Goal: Transaction & Acquisition: Book appointment/travel/reservation

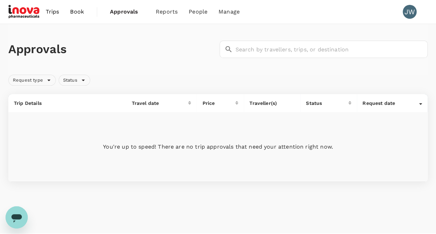
click at [76, 12] on span "Book" at bounding box center [77, 12] width 14 height 8
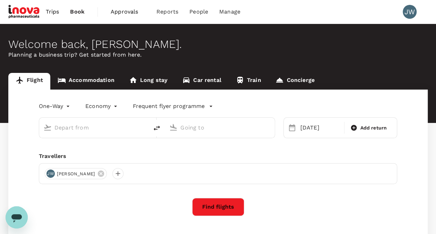
type input "Suvarnabhumi Intl (BKK)"
type input "Singapore Changi (SIN)"
type input "Suvarnabhumi Intl (BKK)"
type input "Singapore Changi (SIN)"
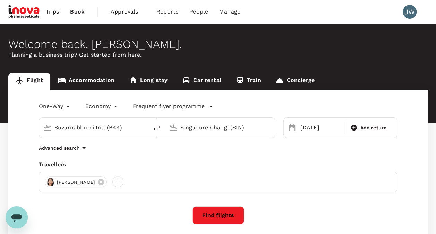
click at [155, 126] on icon "delete" at bounding box center [157, 128] width 8 height 8
type input "Singapore Changi (SIN)"
type input "Suvarnabhumi Intl (BKK)"
click at [324, 127] on div "[DATE]" at bounding box center [320, 128] width 45 height 14
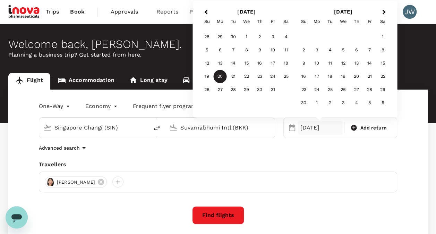
click at [305, 158] on div "One-Way oneway Economy economy Frequent flyer programme [GEOGRAPHIC_DATA] Chang…" at bounding box center [218, 188] width 420 height 197
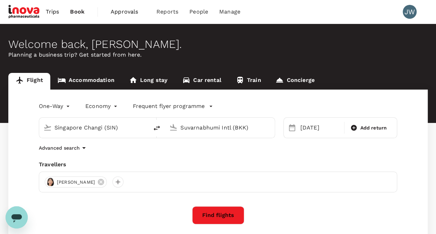
click at [159, 130] on icon "delete" at bounding box center [157, 128] width 8 height 8
type input "Suvarnabhumi Intl (BKK)"
type input "Singapore Changi (SIN)"
click at [319, 130] on div "[DATE]" at bounding box center [320, 128] width 45 height 14
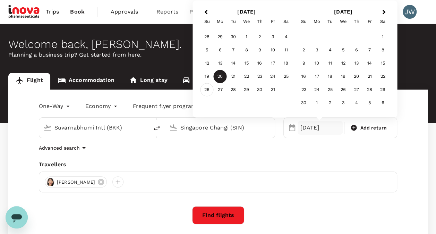
click at [204, 90] on div "26" at bounding box center [207, 89] width 13 height 13
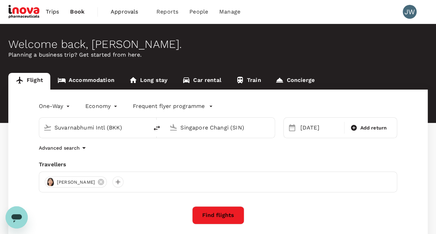
click at [252, 160] on div "One-Way oneway Economy economy Frequent flyer programme Suvarnabhumi Intl (BKK)…" at bounding box center [218, 188] width 420 height 197
click at [208, 211] on button "Find flights" at bounding box center [218, 215] width 52 height 18
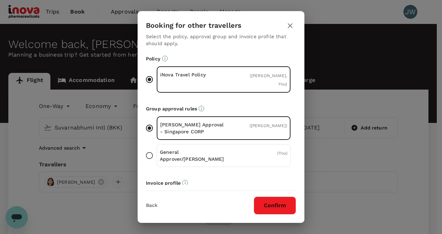
click at [288, 26] on icon "button" at bounding box center [290, 26] width 8 height 8
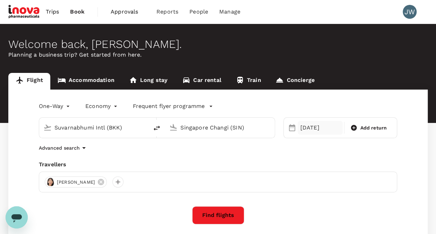
click at [312, 126] on div "[DATE]" at bounding box center [320, 128] width 45 height 14
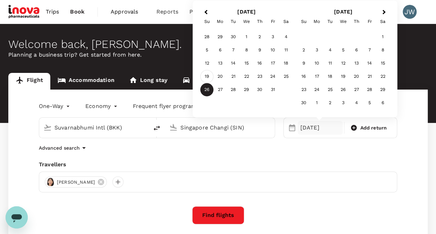
click at [206, 77] on div "19" at bounding box center [207, 76] width 13 height 13
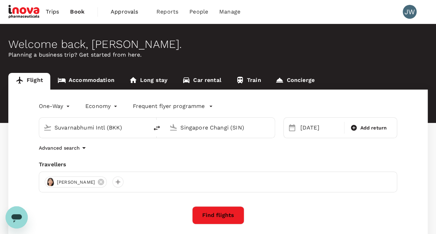
click at [224, 211] on button "Find flights" at bounding box center [218, 215] width 52 height 18
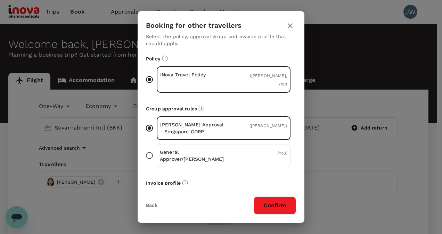
click at [277, 208] on button "Confirm" at bounding box center [274, 205] width 42 height 18
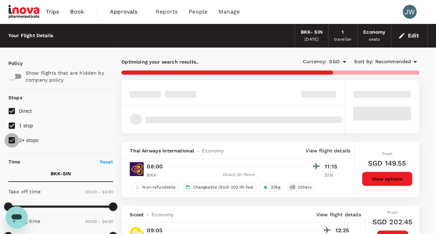
click at [13, 141] on input "2+ stops" at bounding box center [12, 140] width 15 height 15
checkbox input "false"
click at [13, 125] on input "1 stop" at bounding box center [12, 125] width 15 height 15
checkbox input "false"
click at [396, 61] on span "Recommended" at bounding box center [393, 62] width 36 height 8
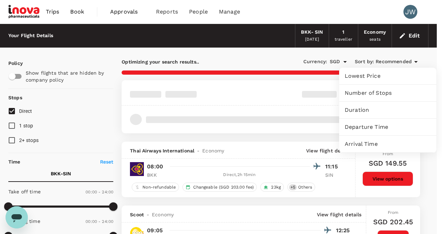
click at [359, 73] on span "Lowest Price" at bounding box center [387, 76] width 86 height 8
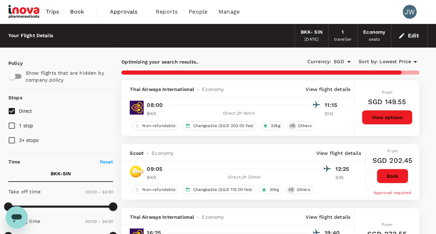
scroll to position [104, 0]
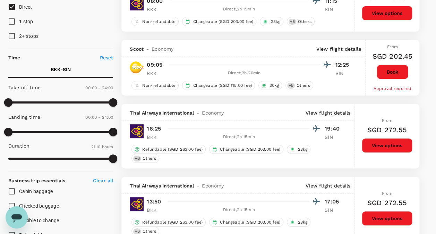
type input "1455"
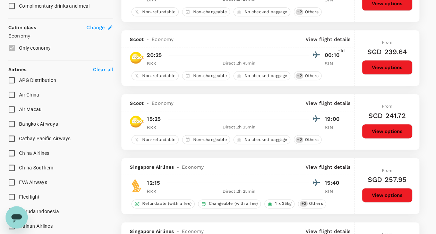
scroll to position [0, 0]
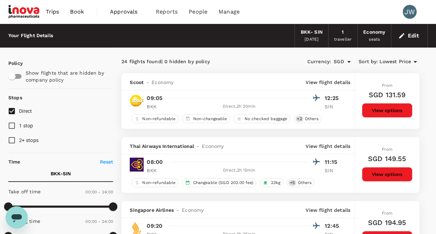
click at [412, 33] on button "Edit" at bounding box center [409, 35] width 25 height 11
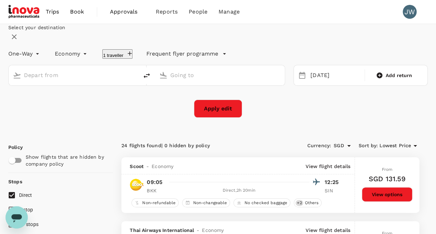
type input "Suvarnabhumi Intl (BKK)"
type input "Singapore Changi (SIN)"
click at [151, 80] on icon "delete" at bounding box center [147, 76] width 8 height 8
type input "Singapore Changi (SIN)"
type input "Suvarnabhumi Intl (BKK)"
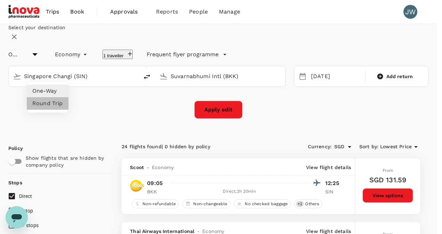
click at [47, 103] on li "Round Trip" at bounding box center [48, 103] width 42 height 12
type input "roundtrip"
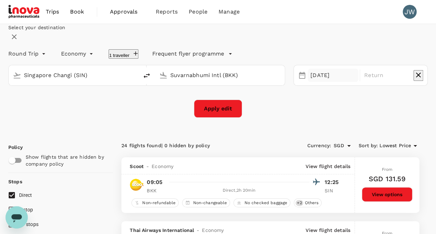
click at [319, 82] on div "[DATE]" at bounding box center [333, 76] width 51 height 14
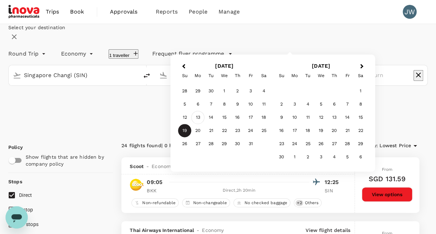
click at [205, 124] on div "13" at bounding box center [198, 117] width 13 height 13
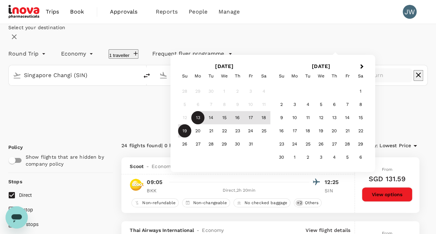
click at [192, 137] on div "19" at bounding box center [184, 130] width 13 height 13
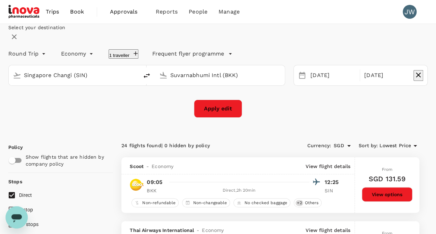
click at [138, 118] on div "Apply edit" at bounding box center [218, 109] width 420 height 18
click at [218, 118] on button "Apply edit" at bounding box center [218, 109] width 48 height 18
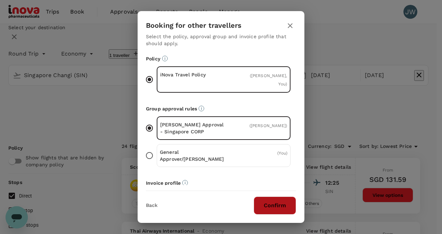
click at [282, 203] on button "Confirm" at bounding box center [274, 205] width 42 height 18
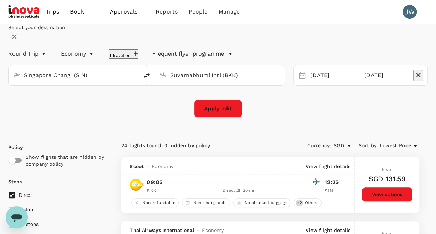
checkbox input "false"
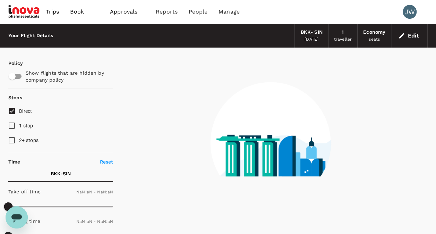
type input "1440"
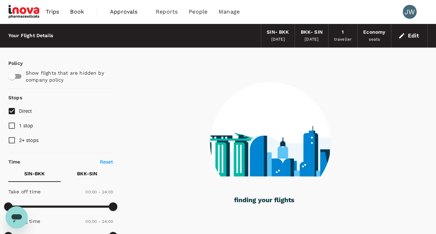
type input "450"
checkbox input "true"
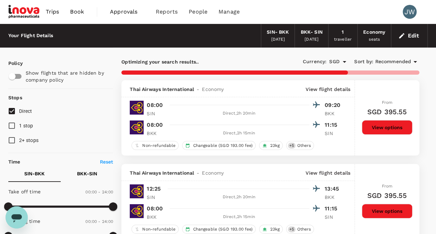
click at [395, 60] on span "Recommended" at bounding box center [393, 62] width 36 height 8
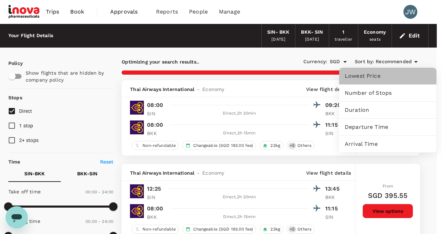
click at [361, 77] on span "Lowest Price" at bounding box center [387, 76] width 86 height 8
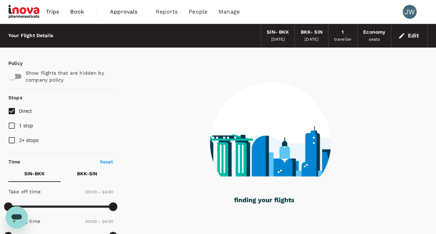
scroll to position [104, 0]
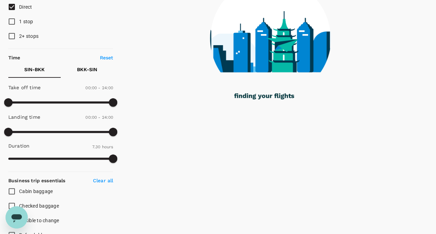
type input "850"
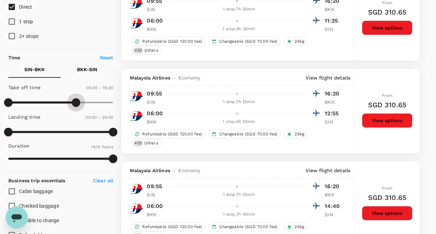
drag, startPoint x: 114, startPoint y: 104, endPoint x: 76, endPoint y: 104, distance: 38.5
click at [76, 104] on span at bounding box center [76, 102] width 8 height 8
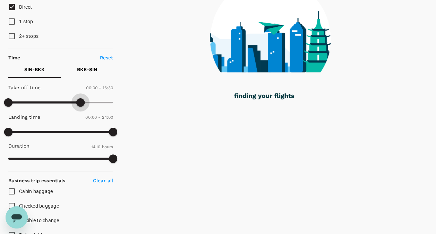
drag, startPoint x: 75, startPoint y: 102, endPoint x: 80, endPoint y: 101, distance: 5.0
click at [80, 101] on span at bounding box center [80, 102] width 8 height 8
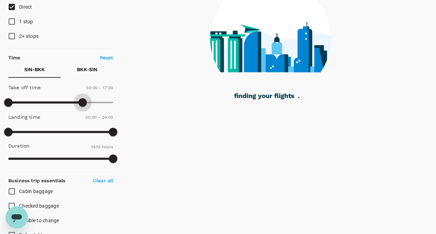
type input "1050"
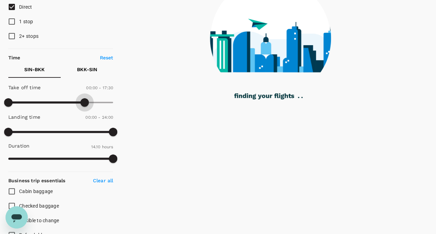
drag, startPoint x: 80, startPoint y: 101, endPoint x: 84, endPoint y: 101, distance: 3.8
click at [84, 101] on span at bounding box center [85, 102] width 8 height 8
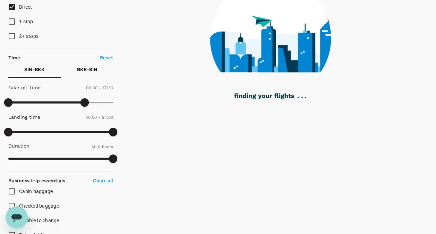
click at [91, 69] on p "BKK - SIN" at bounding box center [87, 69] width 20 height 7
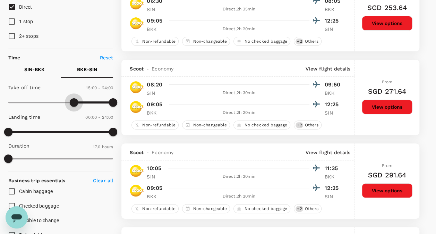
type input "810"
drag, startPoint x: 9, startPoint y: 99, endPoint x: 68, endPoint y: 104, distance: 59.3
click at [68, 104] on span at bounding box center [67, 102] width 8 height 8
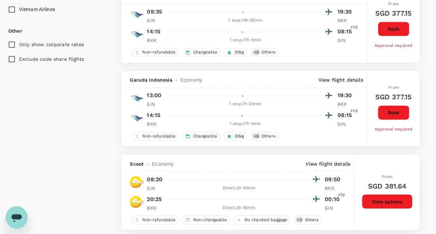
scroll to position [417, 0]
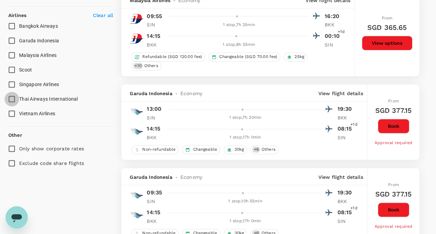
click at [12, 99] on input "Thai Airways International" at bounding box center [12, 99] width 15 height 15
checkbox input "true"
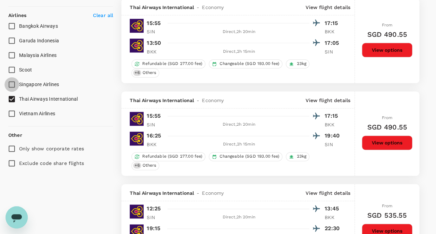
click at [12, 84] on input "Singapore Airlines" at bounding box center [12, 84] width 15 height 15
checkbox input "true"
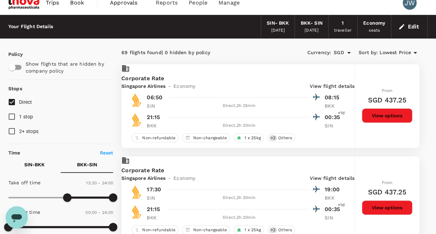
scroll to position [0, 0]
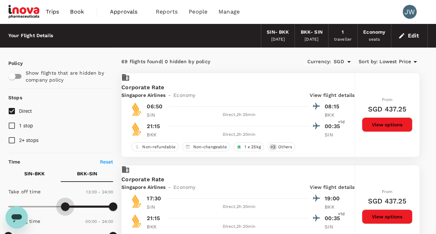
type input "600"
drag, startPoint x: 65, startPoint y: 205, endPoint x: 52, endPoint y: 210, distance: 14.0
click at [52, 210] on span at bounding box center [52, 206] width 8 height 8
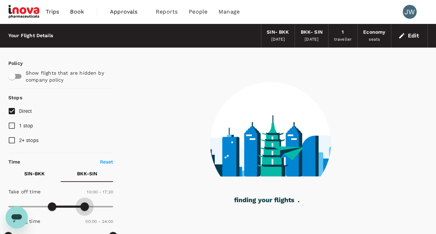
type input "1080"
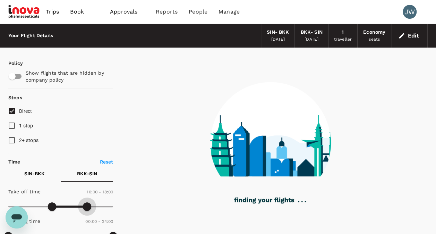
drag, startPoint x: 113, startPoint y: 206, endPoint x: 86, endPoint y: 206, distance: 26.7
click at [86, 206] on span at bounding box center [87, 206] width 8 height 8
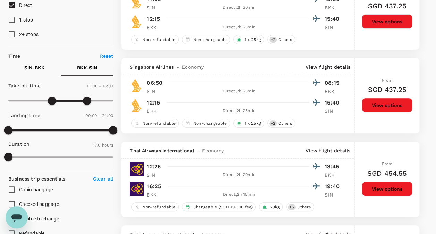
scroll to position [69, 0]
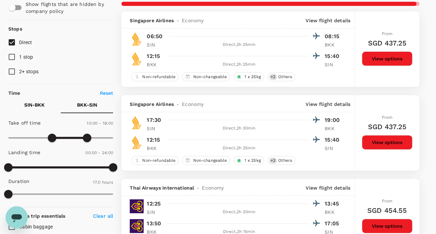
checkbox input "false"
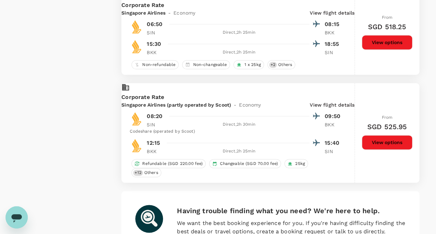
scroll to position [1770, 0]
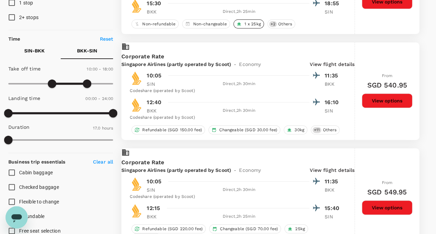
scroll to position [104, 0]
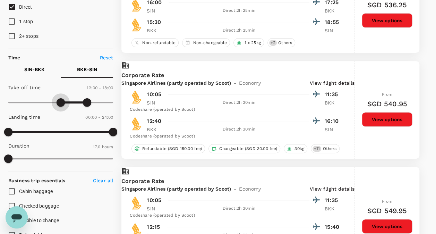
drag, startPoint x: 53, startPoint y: 102, endPoint x: 61, endPoint y: 102, distance: 7.3
click at [61, 102] on span at bounding box center [61, 102] width 8 height 8
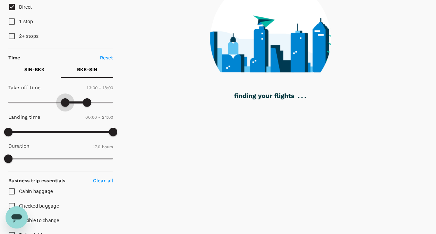
click at [66, 103] on span at bounding box center [65, 102] width 8 height 8
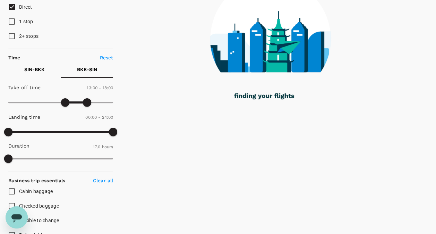
type input "840"
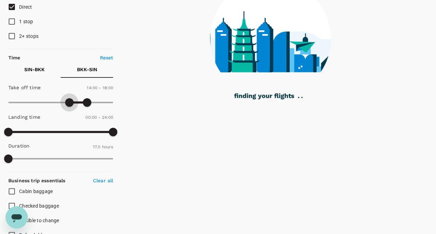
click at [70, 101] on span at bounding box center [69, 102] width 8 height 8
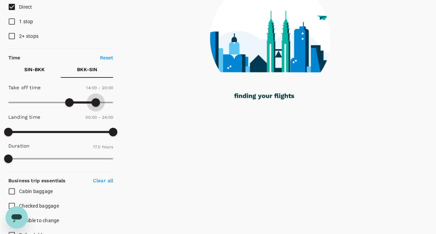
drag, startPoint x: 90, startPoint y: 104, endPoint x: 96, endPoint y: 103, distance: 6.7
click at [96, 103] on span at bounding box center [96, 102] width 8 height 8
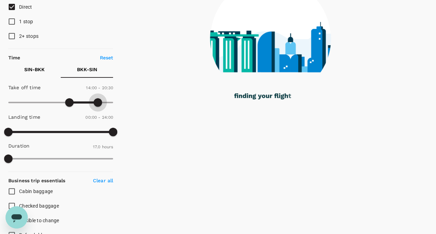
type input "1260"
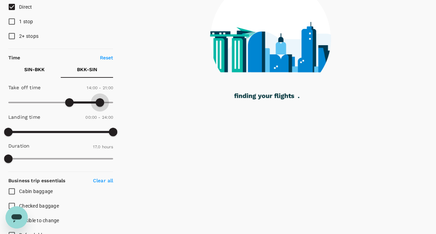
click at [100, 101] on span at bounding box center [100, 102] width 8 height 8
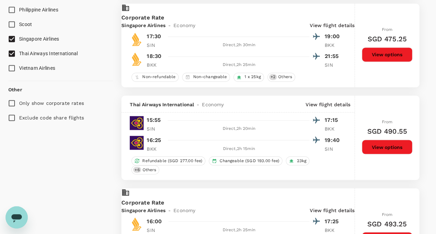
scroll to position [521, 0]
checkbox input "false"
checkbox input "true"
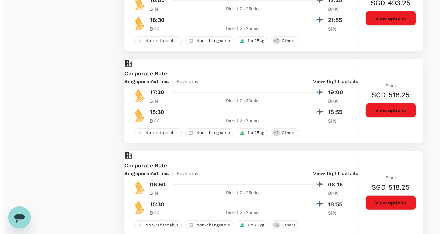
scroll to position [1041, 0]
